Goal: Task Accomplishment & Management: Use online tool/utility

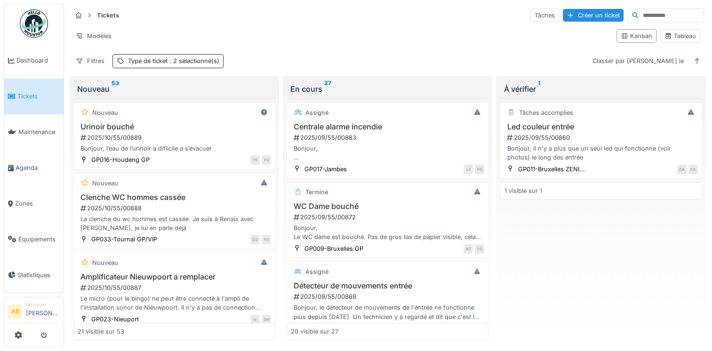
click at [28, 32] on img at bounding box center [34, 23] width 28 height 28
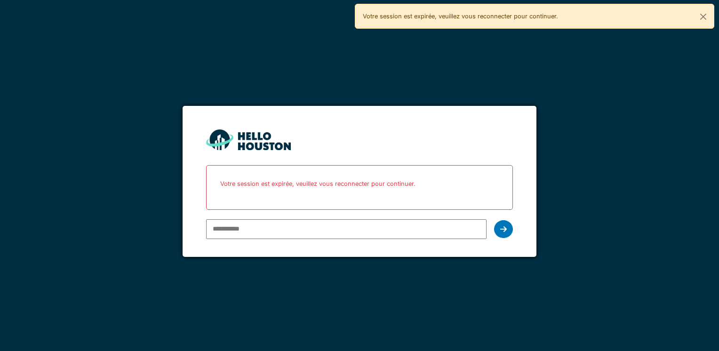
click at [277, 227] on input "email" at bounding box center [346, 229] width 280 height 20
type input "**********"
click at [503, 231] on icon at bounding box center [503, 229] width 7 height 8
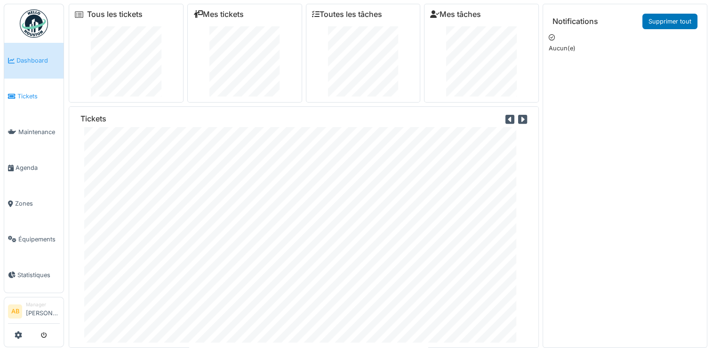
click at [22, 97] on span "Tickets" at bounding box center [38, 96] width 42 height 9
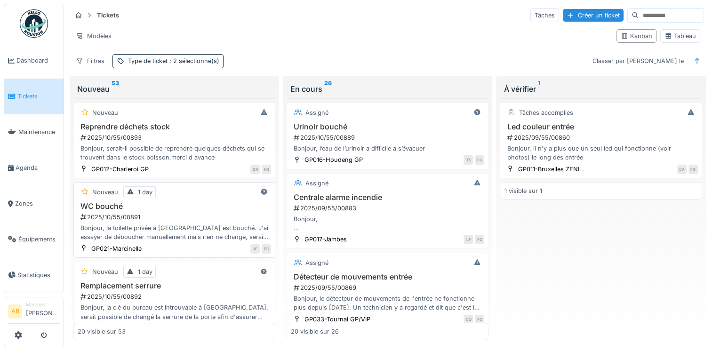
scroll to position [47, 0]
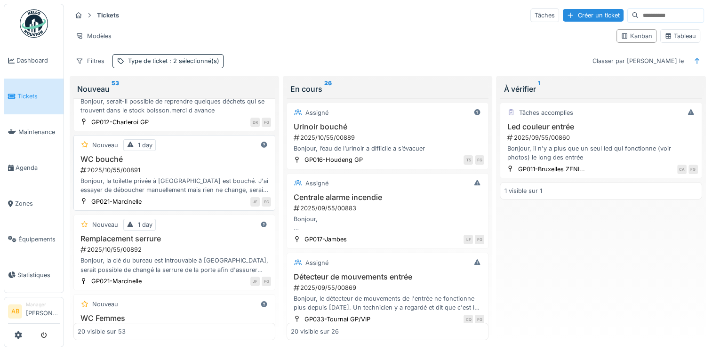
click at [175, 178] on div "Bonjour, la toilette privée à Marcinelle est bouché. J'ai essayer de déboucher …" at bounding box center [174, 186] width 193 height 18
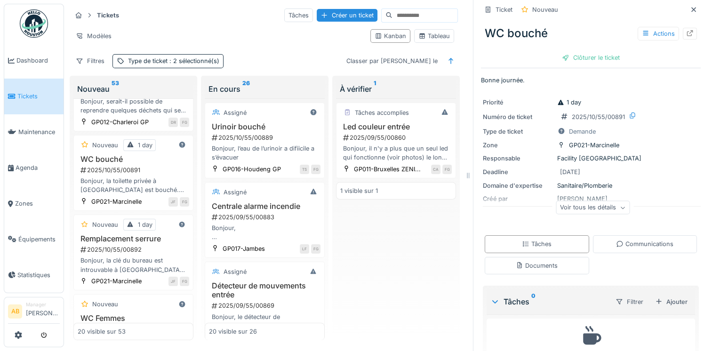
scroll to position [75, 0]
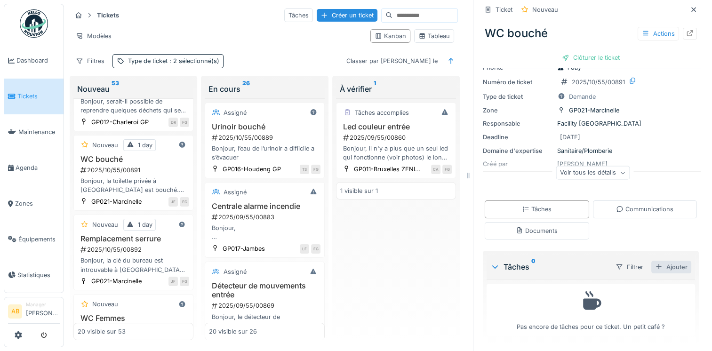
click at [663, 271] on div "Ajouter" at bounding box center [671, 267] width 40 height 13
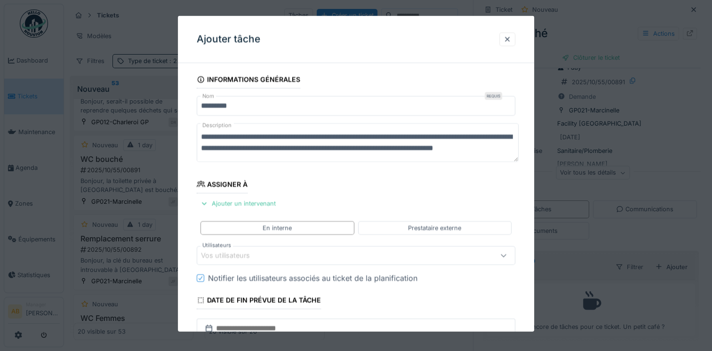
click at [272, 250] on div "Vos utilisateurs" at bounding box center [337, 255] width 272 height 10
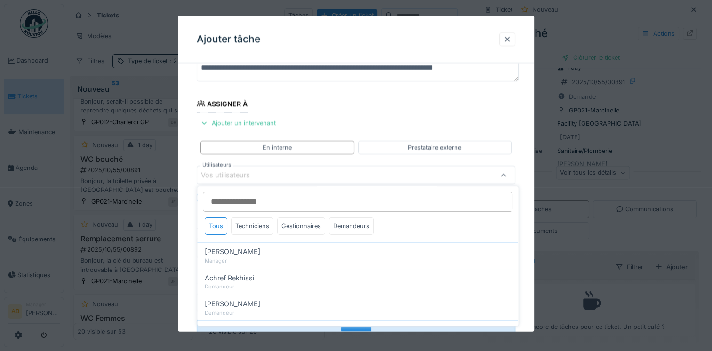
scroll to position [81, 0]
click at [253, 201] on input "Utilisateurs" at bounding box center [358, 202] width 310 height 20
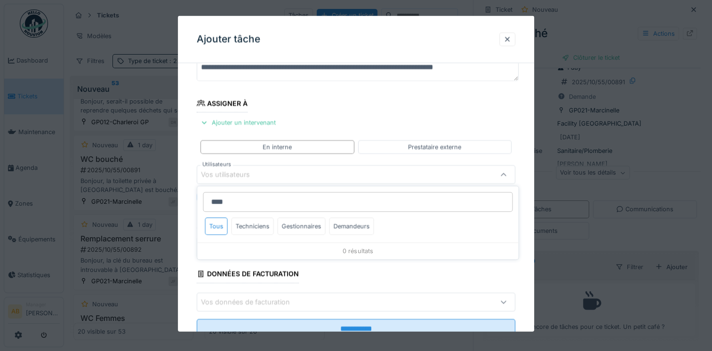
type input "***"
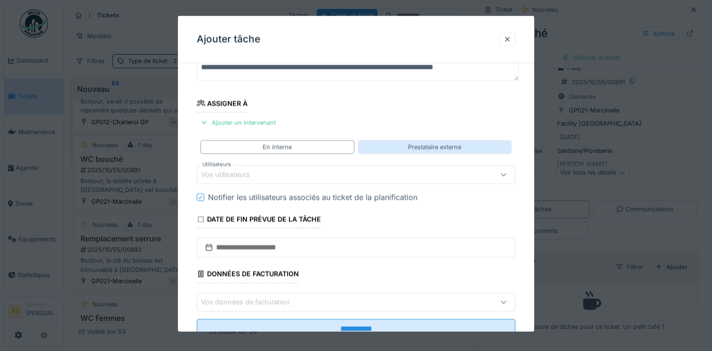
click at [439, 146] on div "Prestataire externe" at bounding box center [434, 147] width 53 height 9
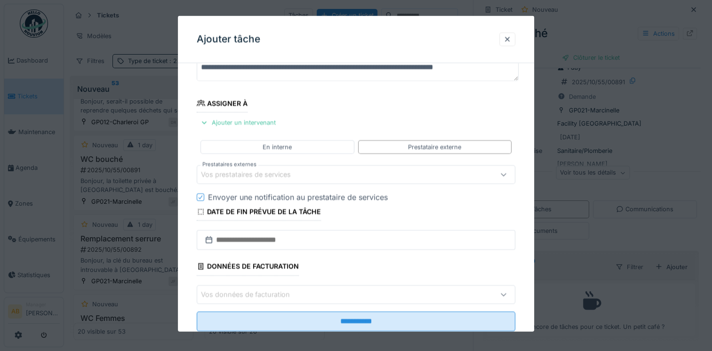
click at [268, 178] on div "Vos prestataires de services" at bounding box center [252, 174] width 103 height 10
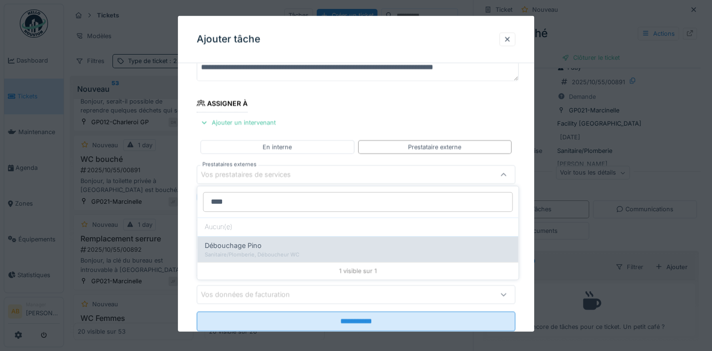
type input "****"
click at [259, 247] on span "Débouchage Pino" at bounding box center [233, 246] width 57 height 10
type input "***"
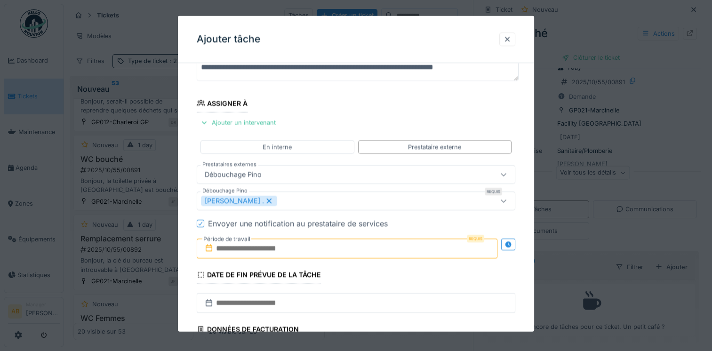
click at [259, 247] on input "text" at bounding box center [347, 249] width 301 height 20
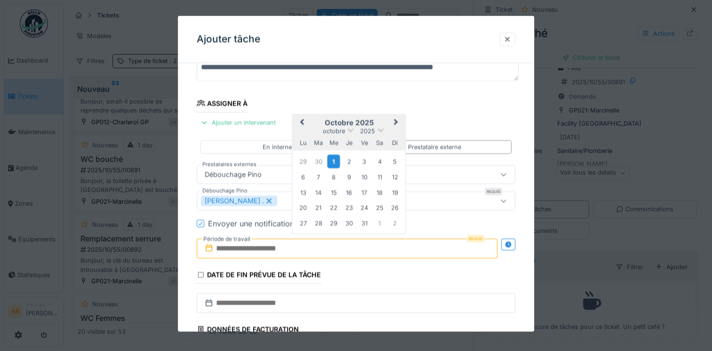
click at [334, 163] on div "1" at bounding box center [334, 161] width 13 height 14
click at [345, 162] on div "2" at bounding box center [349, 161] width 13 height 13
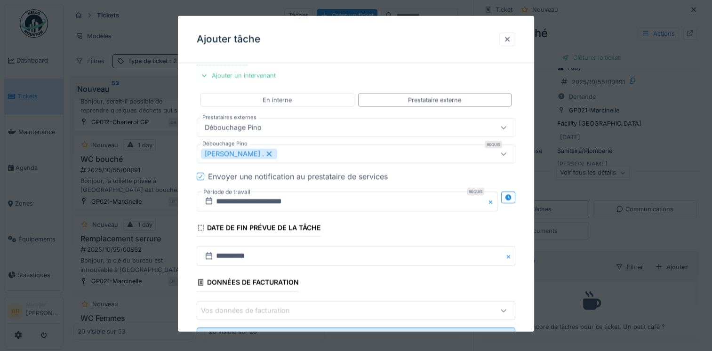
scroll to position [168, 0]
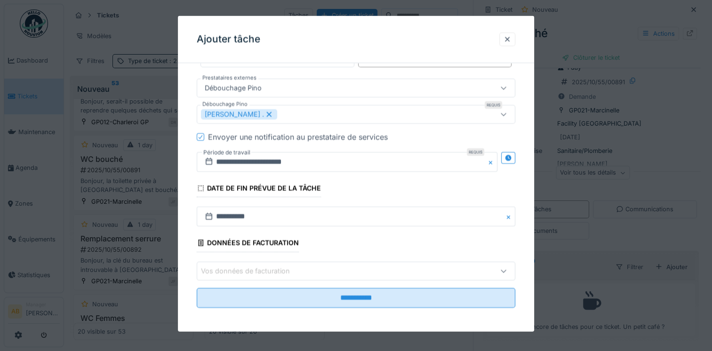
click at [314, 271] on div "Vos données de facturation" at bounding box center [337, 270] width 272 height 10
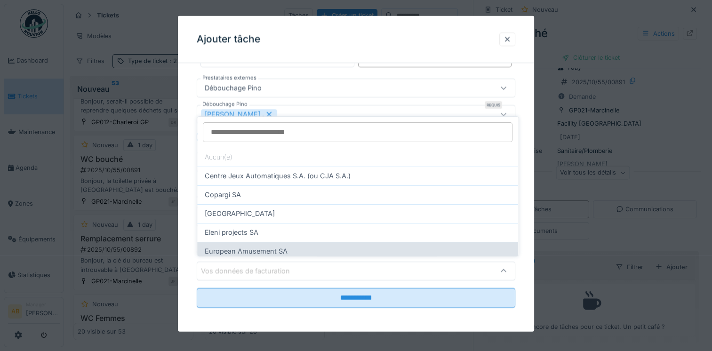
click at [284, 247] on span "European Amusement SA" at bounding box center [246, 251] width 83 height 10
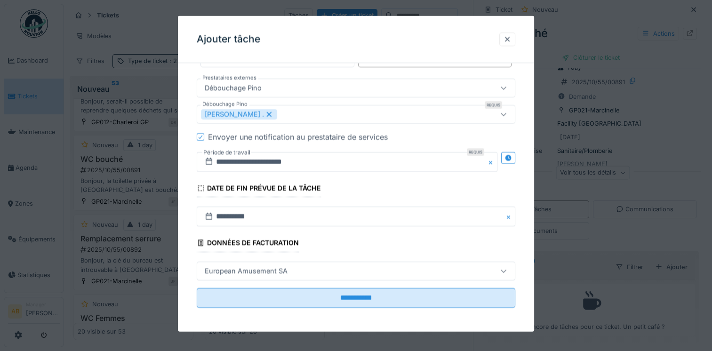
type input "*"
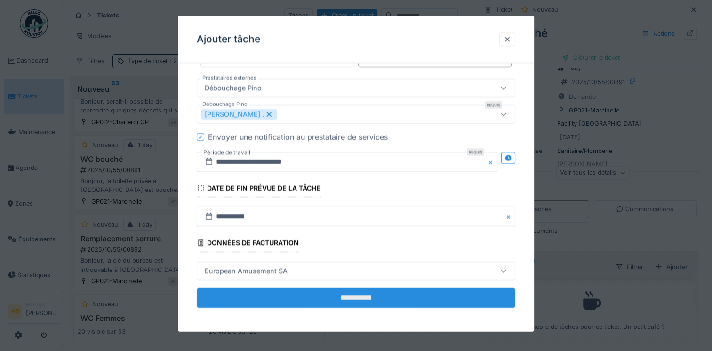
click at [310, 295] on input "**********" at bounding box center [356, 298] width 319 height 20
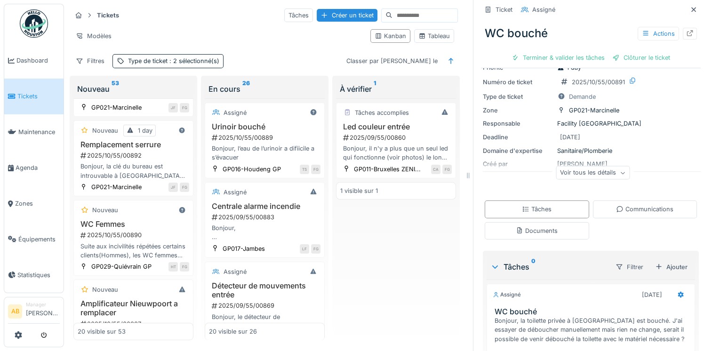
scroll to position [188, 0]
click at [130, 242] on div "Suite aux incivilités répétées certains clients(Hommes), les WC femmes sont rég…" at bounding box center [134, 251] width 112 height 18
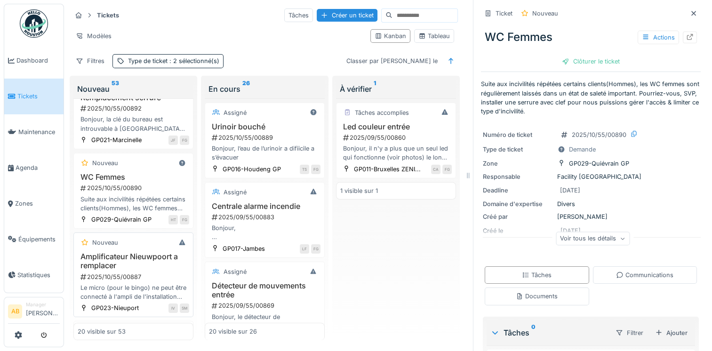
click at [119, 256] on h3 "Amplificateur Nieuwpoort a remplacer" at bounding box center [134, 261] width 112 height 18
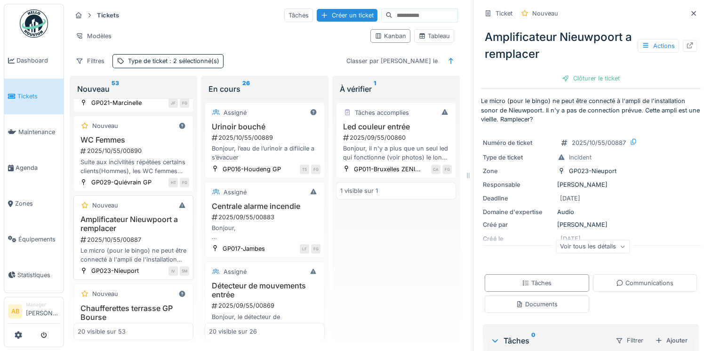
scroll to position [282, 0]
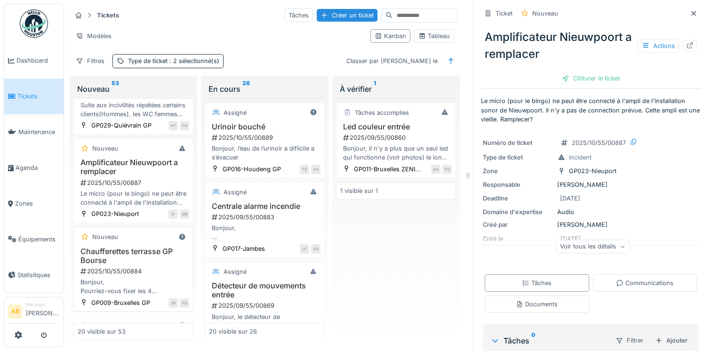
click at [122, 253] on h3 "Chaufferettes terrasse GP Bourse" at bounding box center [134, 256] width 112 height 18
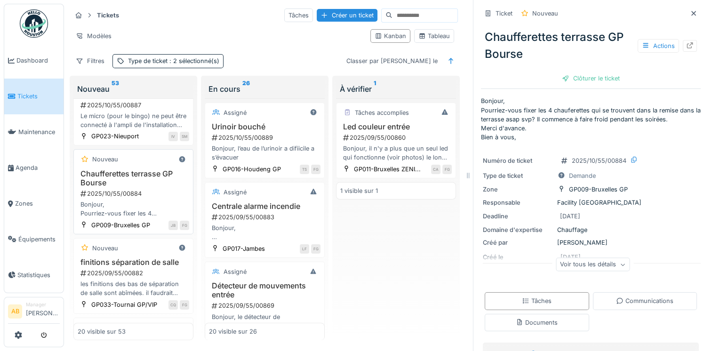
scroll to position [377, 0]
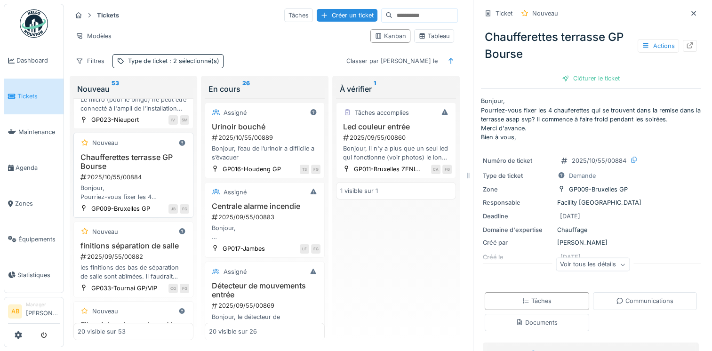
click at [136, 260] on div "2025/09/55/00882" at bounding box center [135, 256] width 110 height 9
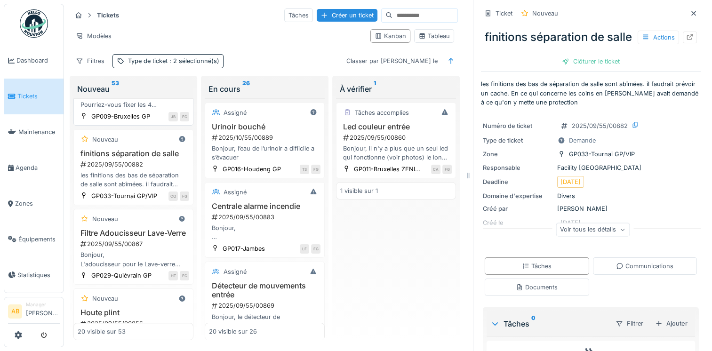
scroll to position [471, 0]
click at [136, 236] on h3 "Filtre Adoucisseur Lave-Verre" at bounding box center [134, 231] width 112 height 9
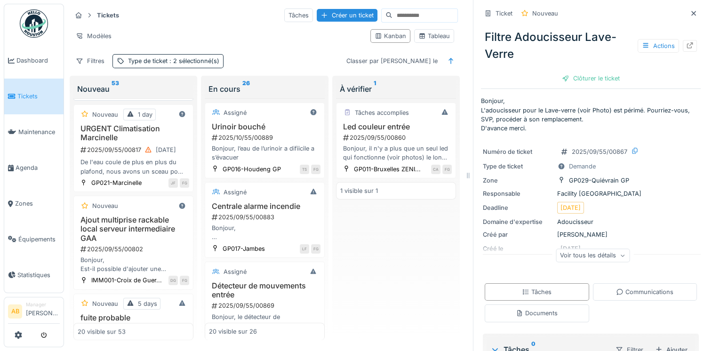
scroll to position [1365, 0]
